Goal: Use online tool/utility

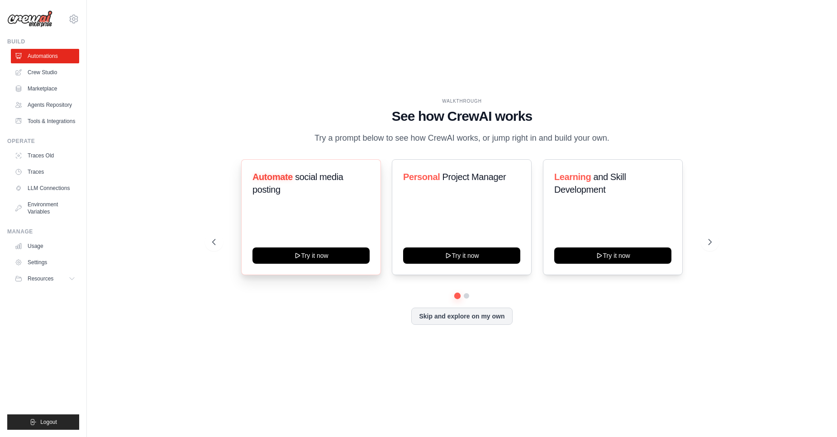
click at [294, 189] on h3 "Automate social media posting" at bounding box center [310, 182] width 117 height 25
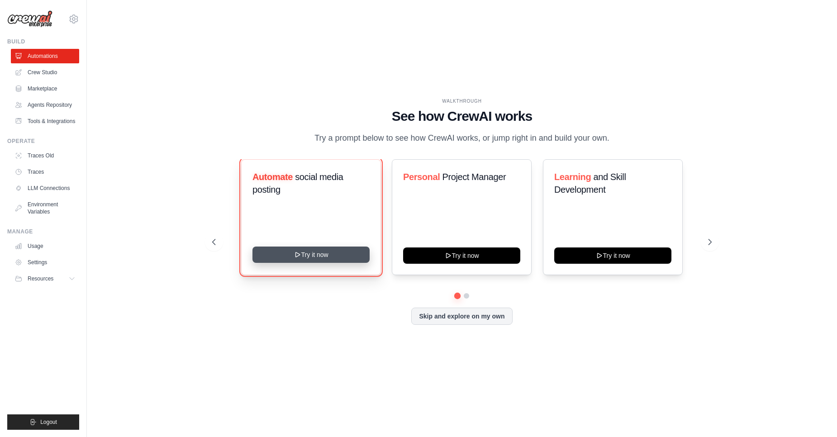
click at [311, 257] on button "Try it now" at bounding box center [310, 254] width 117 height 16
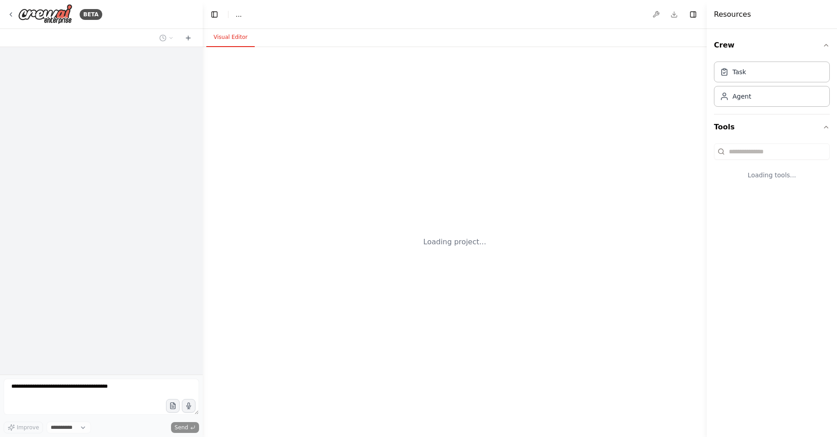
select select "****"
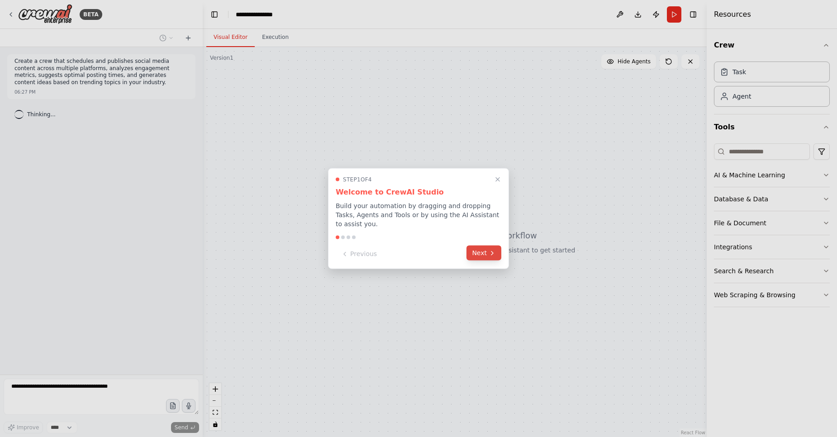
click at [492, 253] on icon at bounding box center [491, 252] width 7 height 7
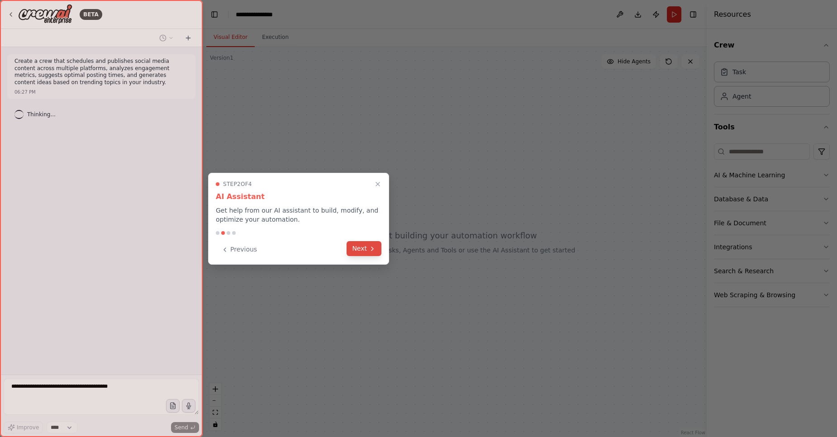
click at [359, 248] on button "Next" at bounding box center [363, 248] width 35 height 15
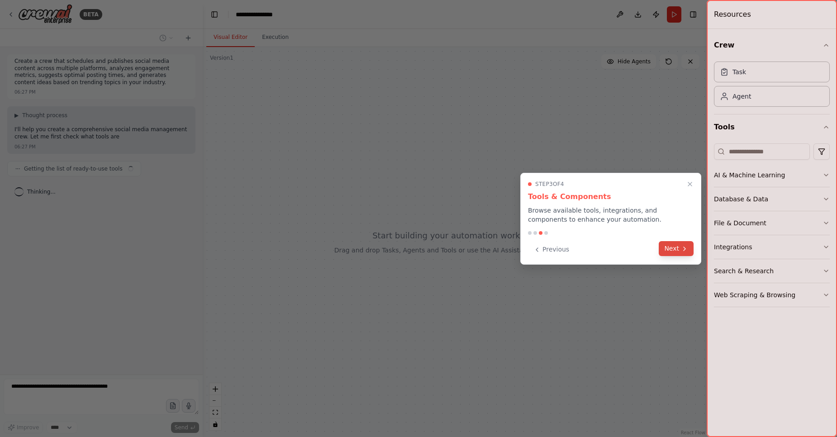
click at [687, 251] on icon at bounding box center [684, 248] width 7 height 7
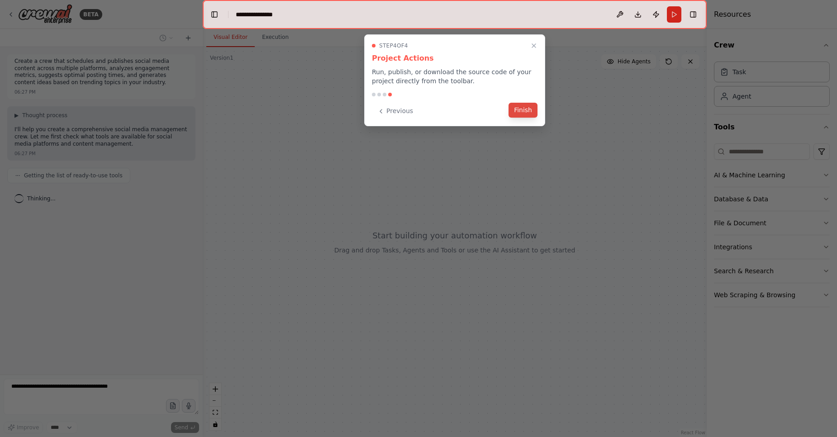
click at [525, 111] on button "Finish" at bounding box center [522, 110] width 29 height 15
